Goal: Transaction & Acquisition: Purchase product/service

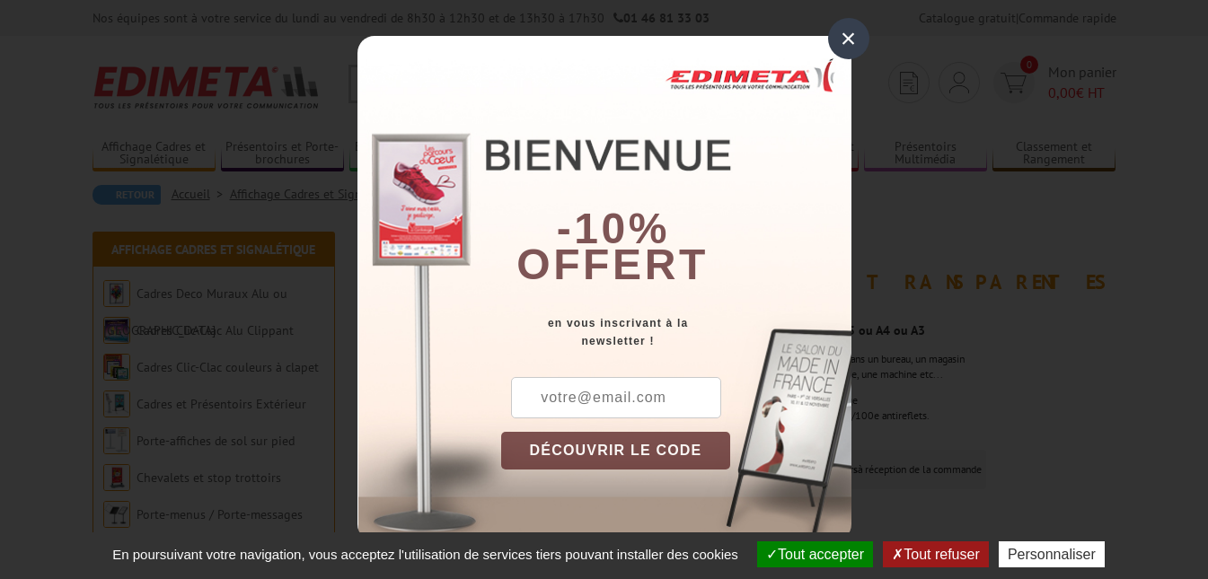
click at [849, 40] on div "×" at bounding box center [848, 38] width 41 height 41
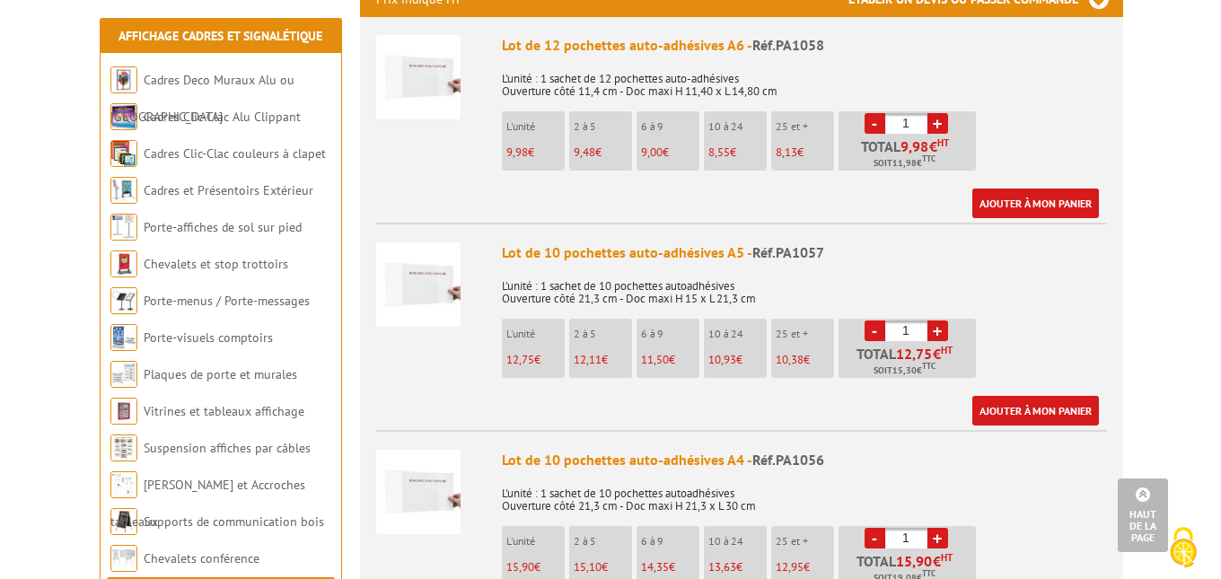
scroll to position [719, 0]
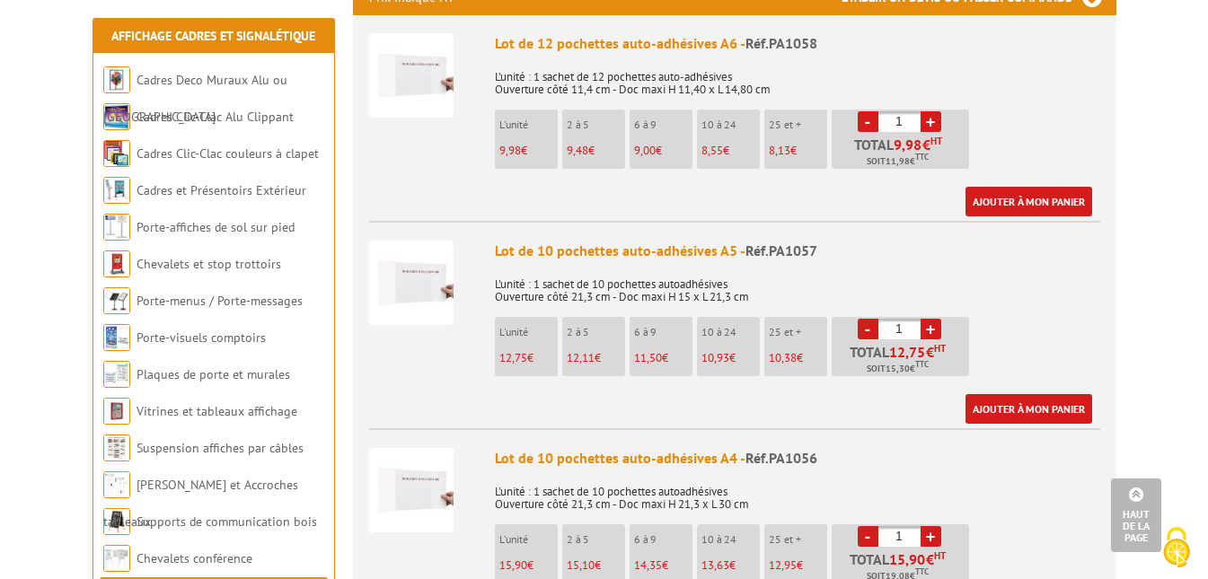
click at [584, 350] on span "12,11" at bounding box center [581, 357] width 28 height 15
click at [930, 319] on link "+" at bounding box center [931, 329] width 21 height 21
type input "3"
click at [1040, 394] on link "Ajouter à mon panier" at bounding box center [1029, 409] width 127 height 30
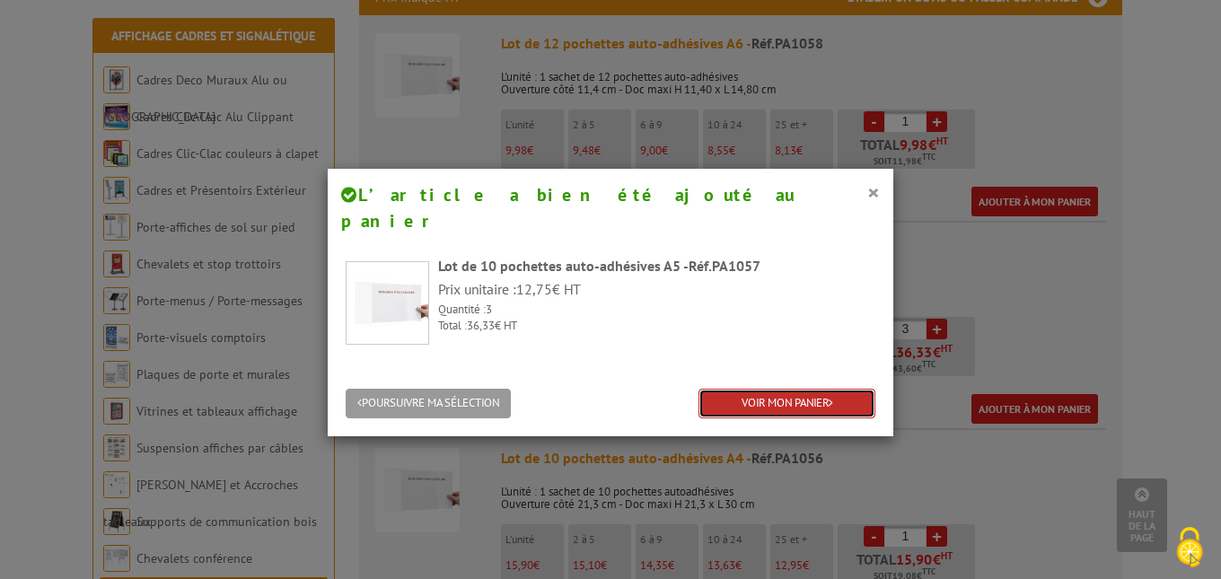
click at [755, 389] on link "VOIR MON PANIER" at bounding box center [787, 404] width 177 height 30
